Goal: Task Accomplishment & Management: Use online tool/utility

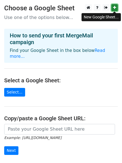
click at [115, 8] on icon at bounding box center [114, 8] width 3 height 4
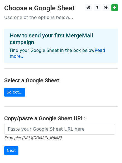
click at [95, 52] on link "Read more..." at bounding box center [58, 53] width 96 height 11
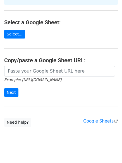
scroll to position [61, 0]
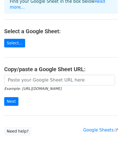
scroll to position [61, 0]
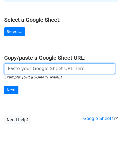
click at [53, 65] on input "url" at bounding box center [59, 68] width 111 height 11
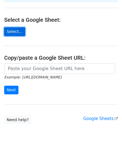
click at [19, 27] on link "Select..." at bounding box center [14, 31] width 21 height 9
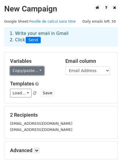
click at [26, 72] on link "Copy/paste..." at bounding box center [27, 70] width 34 height 9
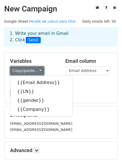
click at [31, 68] on link "Copy/paste..." at bounding box center [27, 70] width 34 height 9
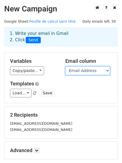
click at [84, 70] on select "Email Address LN gender Company" at bounding box center [87, 70] width 45 height 9
click at [62, 77] on div "Variables Copy/paste... {{Email Address}} {{LN}} {{gender}} {{Company}} Email c…" at bounding box center [60, 78] width 113 height 51
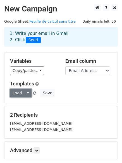
click at [25, 95] on link "Load..." at bounding box center [21, 93] width 22 height 9
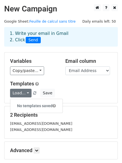
click at [105, 63] on h5 "Email column" at bounding box center [88, 61] width 47 height 6
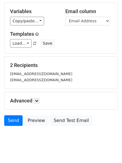
scroll to position [60, 0]
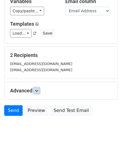
click at [37, 90] on icon at bounding box center [36, 90] width 3 height 3
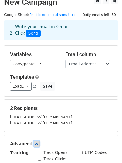
scroll to position [7, 0]
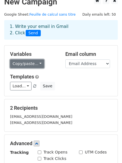
click at [32, 66] on link "Copy/paste..." at bounding box center [27, 63] width 34 height 9
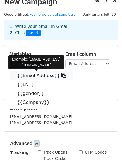
click at [30, 73] on link "{{Email Address}}" at bounding box center [41, 75] width 62 height 9
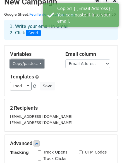
click at [28, 62] on link "Copy/paste..." at bounding box center [27, 63] width 34 height 9
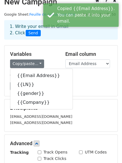
click at [44, 46] on div "Variables Copy/paste... {{Email Address}} {{LN}} {{gender}} {{Company}} Email c…" at bounding box center [60, 71] width 113 height 51
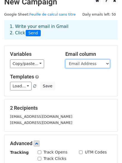
click at [72, 61] on select "Email Address LN gender Company" at bounding box center [87, 63] width 45 height 9
select select "LN"
click at [65, 59] on select "Email Address LN gender Company" at bounding box center [87, 63] width 45 height 9
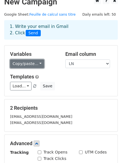
click at [36, 63] on link "Copy/paste..." at bounding box center [27, 63] width 34 height 9
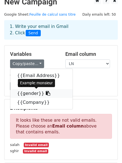
click at [24, 95] on link "{{gender}}" at bounding box center [41, 93] width 62 height 9
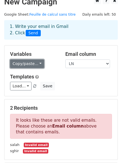
click at [34, 62] on link "Copy/paste..." at bounding box center [27, 63] width 34 height 9
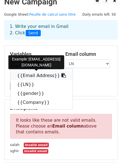
click at [38, 76] on link "{{Email Address}}" at bounding box center [41, 75] width 62 height 9
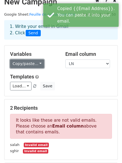
click at [28, 61] on link "Copy/paste..." at bounding box center [27, 63] width 34 height 9
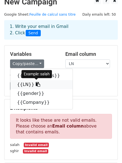
click at [24, 84] on link "{{LN}}" at bounding box center [41, 84] width 62 height 9
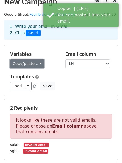
click at [32, 64] on link "Copy/paste..." at bounding box center [27, 63] width 34 height 9
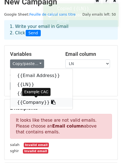
click at [31, 102] on link "{{Company}}" at bounding box center [41, 102] width 62 height 9
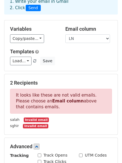
scroll to position [33, 0]
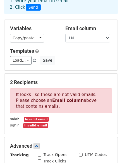
click at [62, 61] on div "Load... No templates saved Save" at bounding box center [61, 60] width 110 height 9
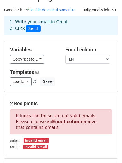
scroll to position [0, 0]
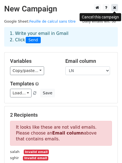
click at [115, 8] on icon at bounding box center [114, 8] width 3 height 4
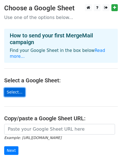
click at [10, 88] on link "Select..." at bounding box center [14, 92] width 21 height 9
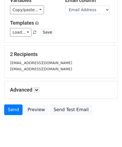
scroll to position [76, 0]
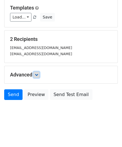
click at [38, 74] on icon at bounding box center [36, 74] width 3 height 3
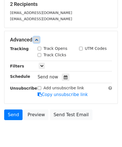
scroll to position [131, 0]
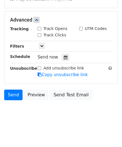
click at [41, 35] on input "Track Clicks" at bounding box center [40, 35] width 4 height 4
checkbox input "true"
click at [39, 28] on input "Track Opens" at bounding box center [40, 29] width 4 height 4
checkbox input "true"
click at [64, 56] on icon at bounding box center [66, 57] width 4 height 4
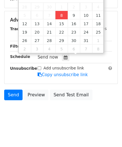
type input "2025-10-08 21:08"
type input "09"
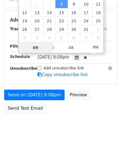
scroll to position [0, 0]
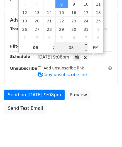
click at [74, 51] on input "08" at bounding box center [71, 47] width 34 height 11
type input "12"
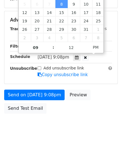
type input "2025-10-08 21:12"
click at [99, 85] on form "Variables Copy/paste... {{Email Address}} {{LN}} {{gender}} {{Company}} Email c…" at bounding box center [61, 19] width 114 height 195
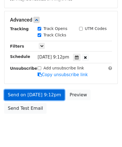
click at [23, 95] on link "Send on Oct 8 at 9:12pm" at bounding box center [34, 94] width 61 height 11
click at [20, 95] on link "Send on Oct 8 at 9:12pm" at bounding box center [34, 94] width 61 height 11
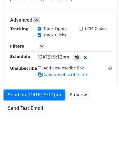
scroll to position [3, 0]
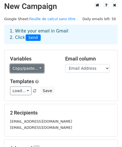
click at [32, 65] on link "Copy/paste..." at bounding box center [27, 68] width 34 height 9
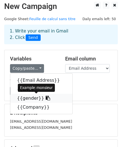
click at [28, 101] on link "{{gender}}" at bounding box center [41, 98] width 62 height 9
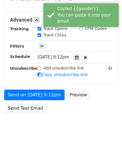
scroll to position [135, 0]
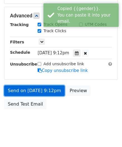
click at [38, 91] on link "Send on Oct 8 at 9:12pm" at bounding box center [34, 90] width 61 height 11
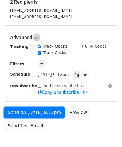
scroll to position [114, 0]
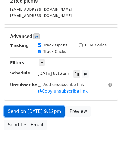
click at [44, 111] on link "Send on Oct 8 at 9:12pm" at bounding box center [34, 111] width 61 height 11
click at [44, 112] on link "Send on Oct 8 at 9:12pm" at bounding box center [34, 111] width 61 height 11
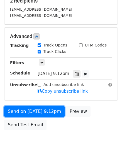
scroll to position [0, 0]
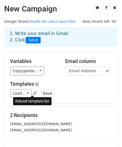
click at [33, 94] on span at bounding box center [34, 94] width 3 height 4
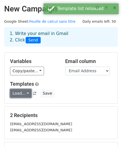
click at [20, 92] on link "Load..." at bounding box center [21, 93] width 22 height 9
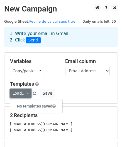
click at [22, 94] on link "Load..." at bounding box center [21, 93] width 22 height 9
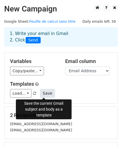
click at [40, 91] on button "Save" at bounding box center [47, 93] width 15 height 9
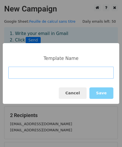
click at [56, 76] on input at bounding box center [61, 72] width 106 height 12
type input "hey"
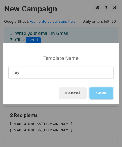
click at [103, 91] on button "Save" at bounding box center [102, 92] width 24 height 11
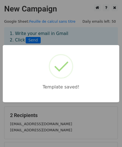
click at [64, 115] on div "Template saved!" at bounding box center [61, 73] width 122 height 147
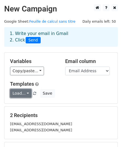
click at [22, 94] on link "Load..." at bounding box center [21, 93] width 22 height 9
click at [21, 104] on link "hey" at bounding box center [32, 105] width 44 height 9
click at [20, 92] on link "Load..." at bounding box center [21, 93] width 22 height 9
click at [21, 104] on link "hey" at bounding box center [32, 105] width 44 height 9
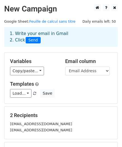
click at [33, 92] on span at bounding box center [34, 94] width 3 height 4
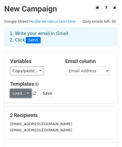
click at [20, 92] on link "Load..." at bounding box center [21, 93] width 22 height 9
click at [23, 105] on link "hey" at bounding box center [32, 105] width 44 height 9
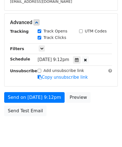
scroll to position [144, 0]
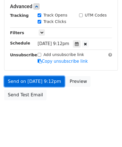
click at [36, 81] on link "Send on Oct 8 at 9:12pm" at bounding box center [34, 81] width 61 height 11
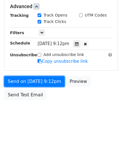
scroll to position [16, 0]
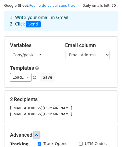
click at [38, 133] on icon at bounding box center [36, 134] width 3 height 3
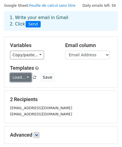
click at [20, 76] on link "Load..." at bounding box center [21, 77] width 22 height 9
click at [20, 89] on link "hey" at bounding box center [32, 89] width 44 height 9
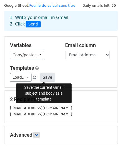
click at [42, 78] on button "Save" at bounding box center [47, 77] width 15 height 9
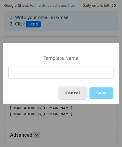
click at [73, 92] on button "Cancel" at bounding box center [73, 92] width 28 height 11
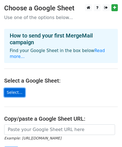
click at [20, 88] on link "Select..." at bounding box center [14, 92] width 21 height 9
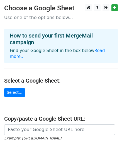
scroll to position [77, 0]
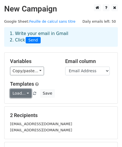
click at [21, 92] on link "Load..." at bounding box center [21, 93] width 22 height 9
click at [21, 104] on link "hey" at bounding box center [32, 105] width 44 height 9
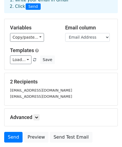
scroll to position [76, 0]
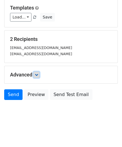
click at [37, 73] on icon at bounding box center [36, 74] width 3 height 3
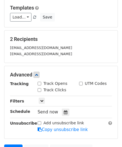
click at [49, 83] on label "Track Opens" at bounding box center [56, 83] width 24 height 6
click at [41, 83] on input "Track Opens" at bounding box center [40, 84] width 4 height 4
checkbox input "true"
click at [51, 91] on label "Track Clicks" at bounding box center [55, 90] width 23 height 6
click at [41, 91] on input "Track Clicks" at bounding box center [40, 90] width 4 height 4
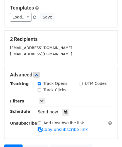
checkbox input "true"
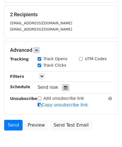
click at [62, 84] on div at bounding box center [66, 87] width 8 height 7
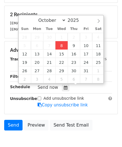
type input "2025-10-08 21:10"
type input "09"
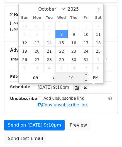
click at [75, 75] on input "10" at bounding box center [71, 77] width 34 height 11
type input "13"
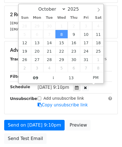
type input "2025-10-08 21:13"
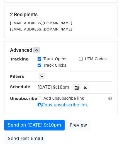
click at [102, 93] on div "Tracking Track Opens UTM Codes Track Clicks Filters Only include spreadsheet ro…" at bounding box center [61, 82] width 102 height 52
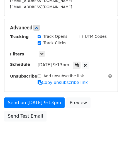
scroll to position [134, 0]
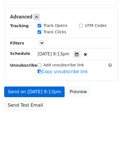
drag, startPoint x: 32, startPoint y: 83, endPoint x: 26, endPoint y: 86, distance: 6.8
click at [26, 86] on form "Variables Copy/paste... {{Email Address}} {{LN}} {{gender}} {{Company}} Email c…" at bounding box center [61, 15] width 114 height 195
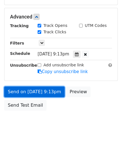
click at [25, 86] on link "Send on Oct 8 at 9:13pm" at bounding box center [34, 91] width 61 height 11
click at [23, 90] on link "Send on Oct 8 at 9:13pm" at bounding box center [34, 91] width 61 height 11
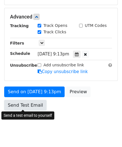
click at [20, 108] on link "Send Test Email" at bounding box center [25, 105] width 42 height 11
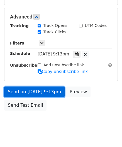
click at [20, 93] on link "Send on Oct 8 at 9:13pm" at bounding box center [34, 91] width 61 height 11
click at [36, 96] on link "Send on Oct 8 at 9:13pm" at bounding box center [34, 91] width 61 height 11
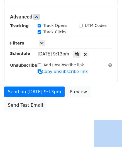
click at [38, 139] on html "New Campaign Daily emails left: 50 Google Sheet: Feuille de calcul sans titre 1…" at bounding box center [61, 12] width 122 height 292
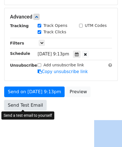
click at [11, 103] on link "Send Test Email" at bounding box center [25, 105] width 42 height 11
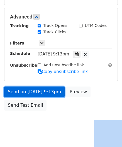
click at [45, 91] on link "Send on Oct 8 at 9:13pm" at bounding box center [34, 91] width 61 height 11
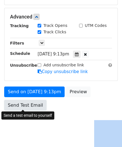
click at [30, 105] on link "Send Test Email" at bounding box center [25, 105] width 42 height 11
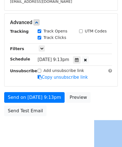
scroll to position [144, 0]
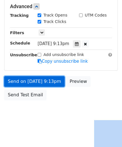
click at [27, 78] on link "Send on Oct 8 at 9:13pm" at bounding box center [34, 81] width 61 height 11
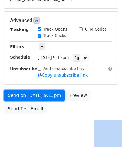
scroll to position [127, 0]
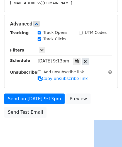
click at [87, 59] on div at bounding box center [85, 61] width 7 height 7
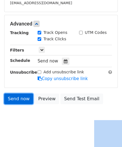
click at [15, 94] on link "Send now" at bounding box center [18, 98] width 29 height 11
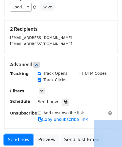
scroll to position [131, 0]
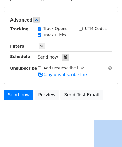
click at [64, 55] on icon at bounding box center [66, 57] width 4 height 4
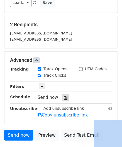
click at [64, 98] on icon at bounding box center [66, 98] width 4 height 4
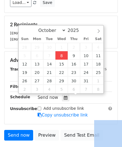
type input "2025-10-08 21:10"
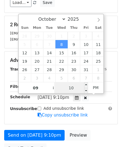
click at [72, 88] on input "10" at bounding box center [71, 87] width 34 height 11
type input "19"
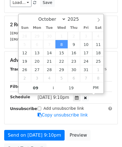
type input "2025-10-08 21:19"
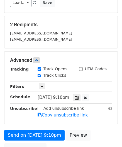
click at [118, 87] on div "Advanced Tracking Track Opens UTM Codes Track Clicks Filters Only include sprea…" at bounding box center [61, 87] width 114 height 73
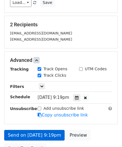
click at [36, 125] on form "Variables Copy/paste... {{Email Address}} {{LN}} {{gender}} {{Company}} Email c…" at bounding box center [61, 59] width 114 height 195
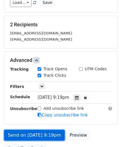
click at [23, 133] on link "Send on Oct 8 at 9:19pm" at bounding box center [34, 135] width 61 height 11
click at [30, 134] on link "Send on Oct 8 at 9:19pm" at bounding box center [34, 135] width 61 height 11
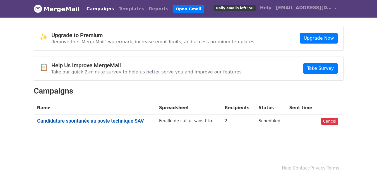
click at [106, 119] on link "Candidature spontanée au poste technique SAV" at bounding box center [95, 121] width 116 height 6
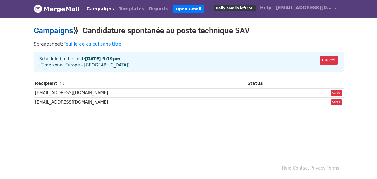
click at [62, 29] on link "Campaigns" at bounding box center [53, 30] width 39 height 9
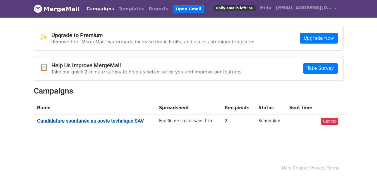
click at [83, 120] on link "Candidature spontanée au poste technique SAV" at bounding box center [95, 121] width 116 height 6
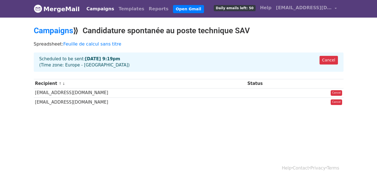
click at [280, 144] on html "MergeMail Campaigns Templates Reports Open Gmail Daily emails left: 50 Help sgh…" at bounding box center [188, 89] width 377 height 179
